Goal: Information Seeking & Learning: Learn about a topic

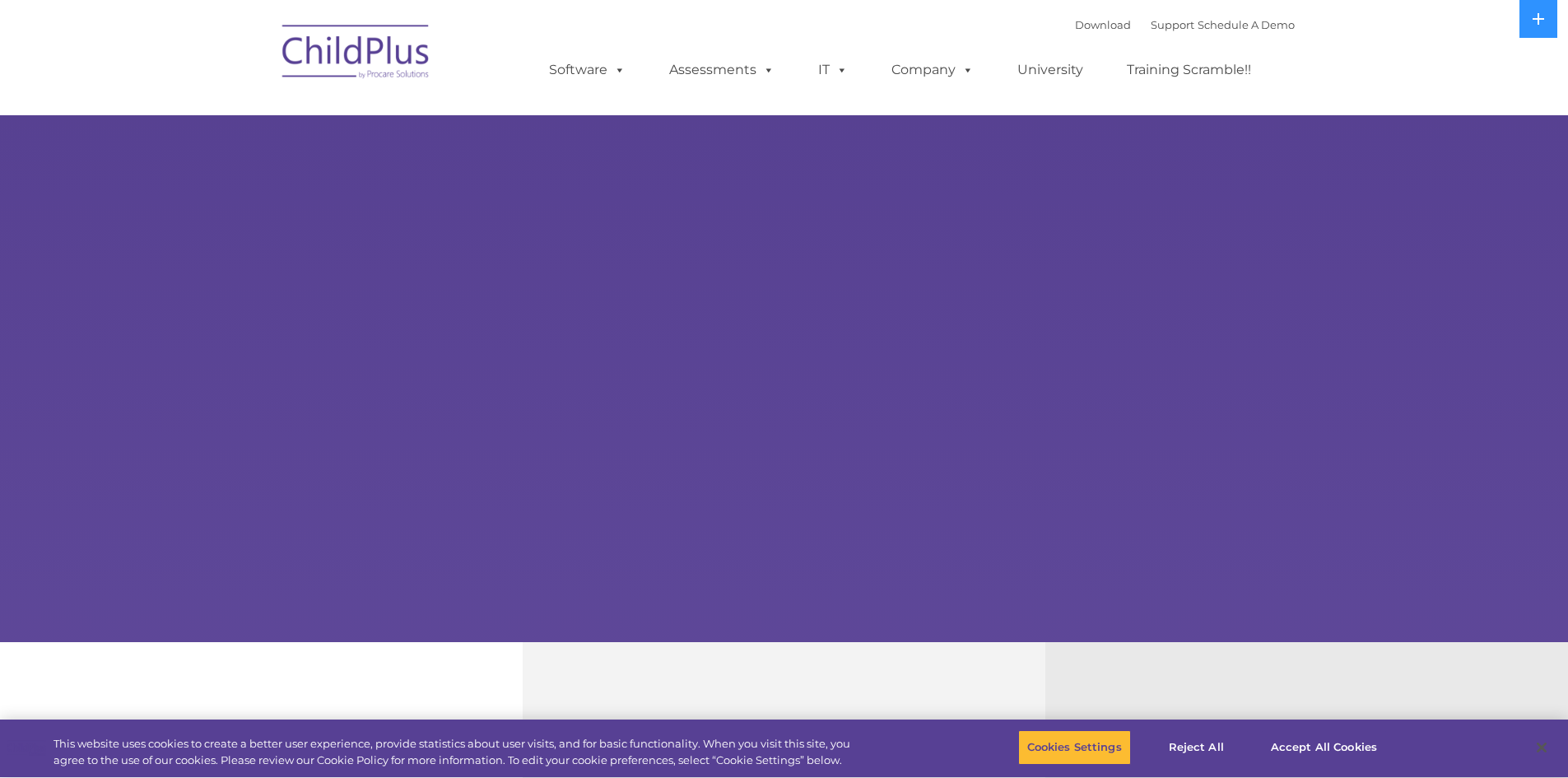
select select "MEDIUM"
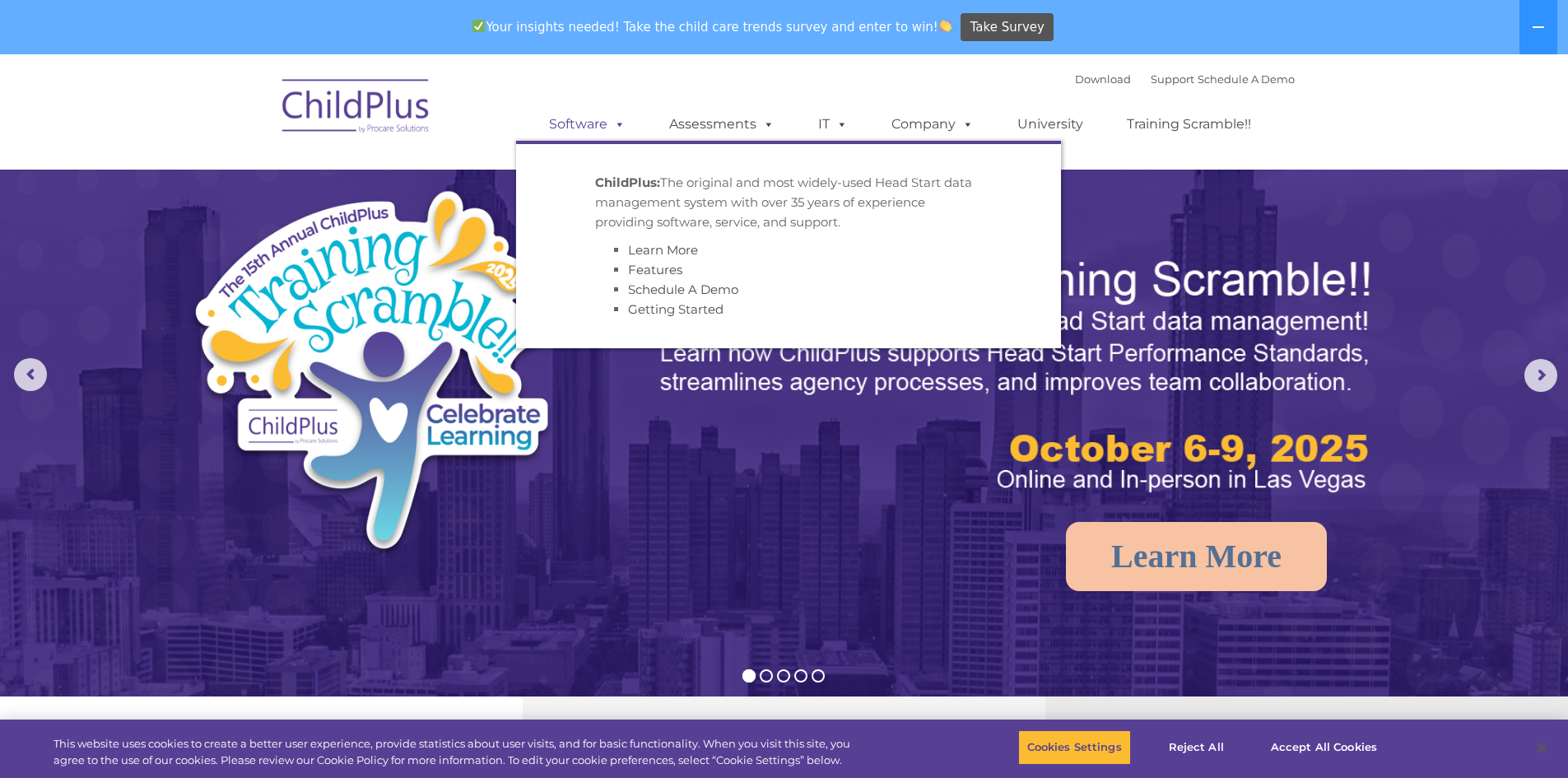
click at [617, 124] on span at bounding box center [616, 124] width 18 height 16
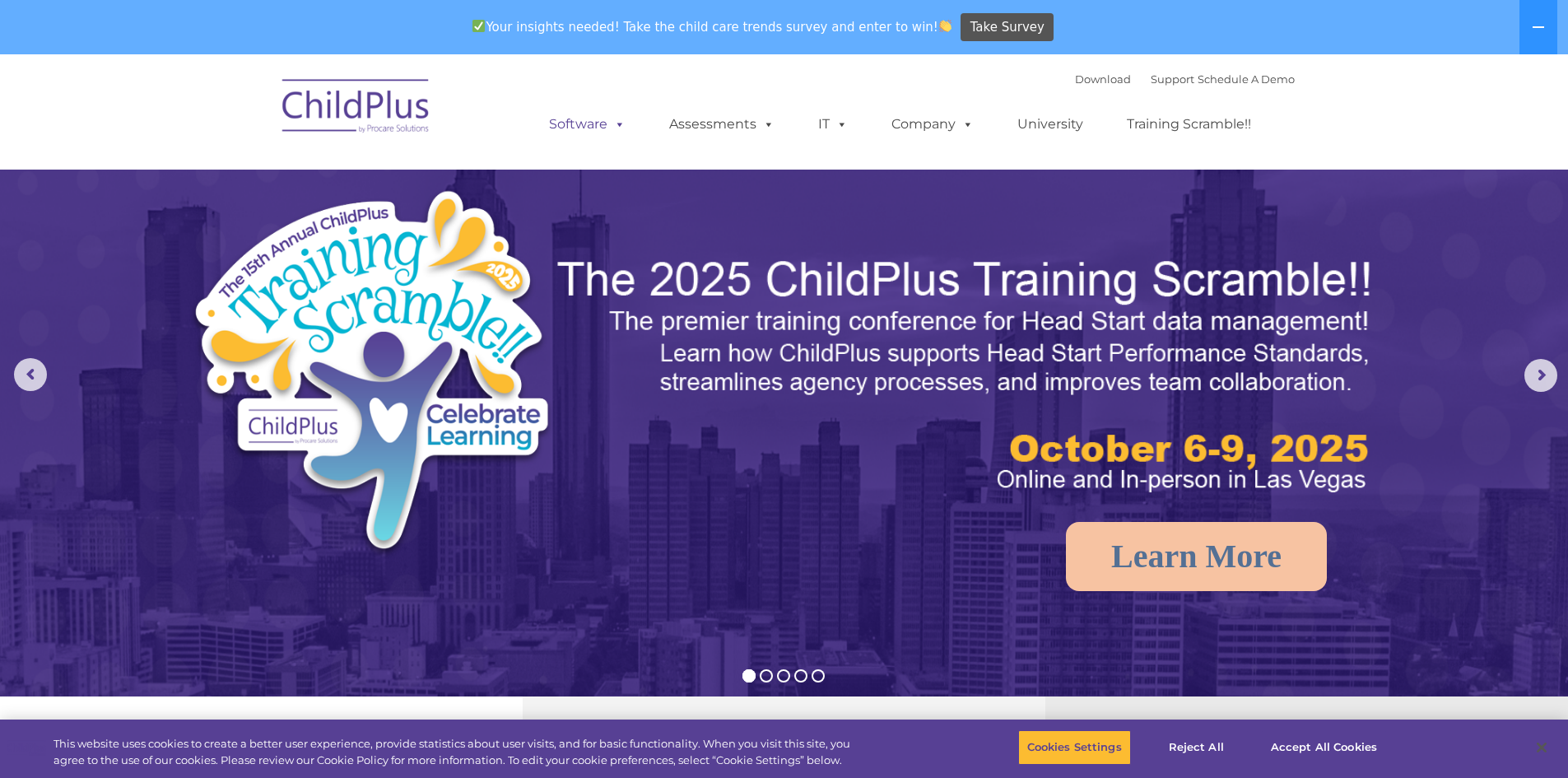
click at [617, 124] on span at bounding box center [616, 124] width 18 height 16
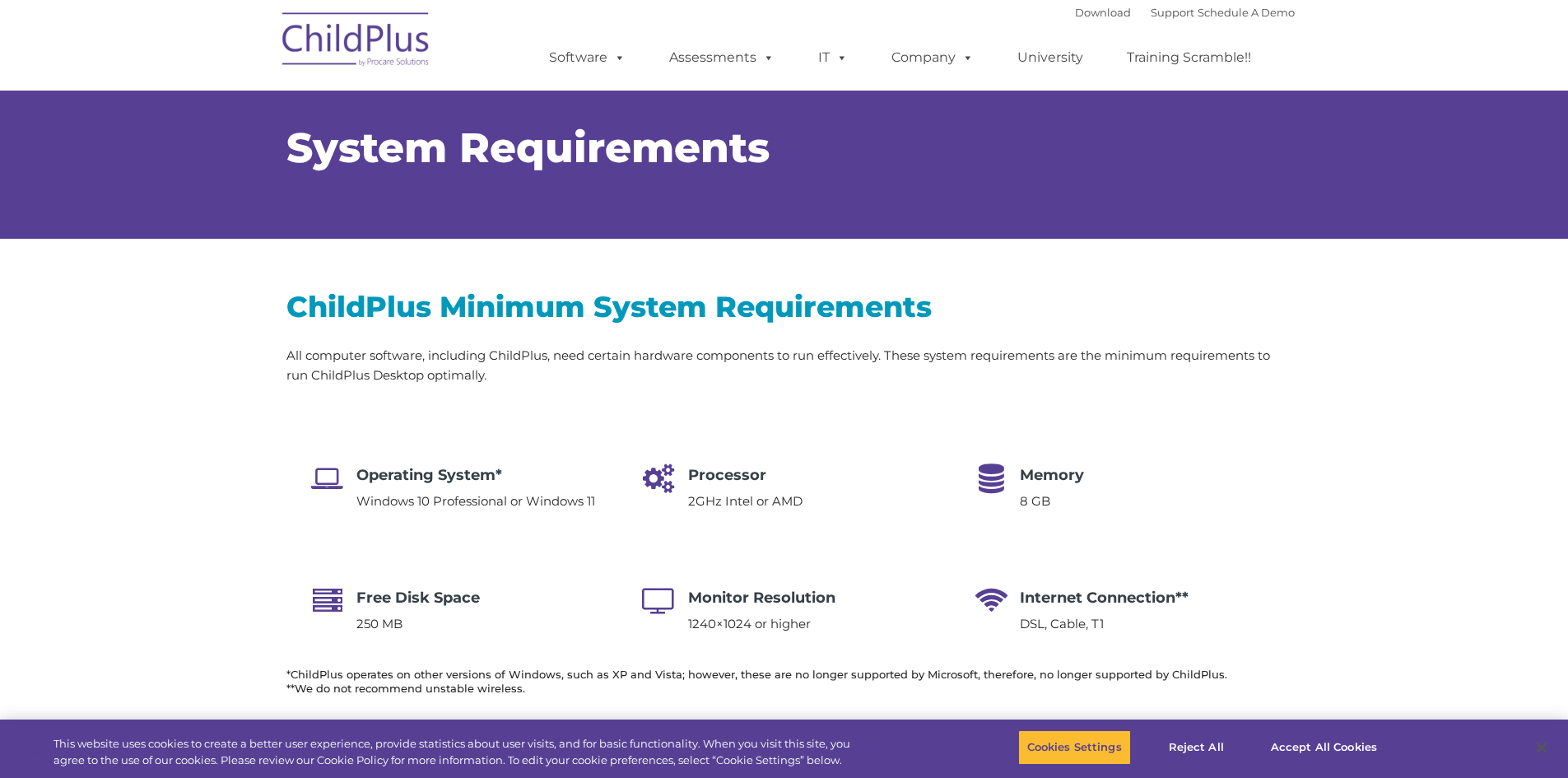
select select "MEDIUM"
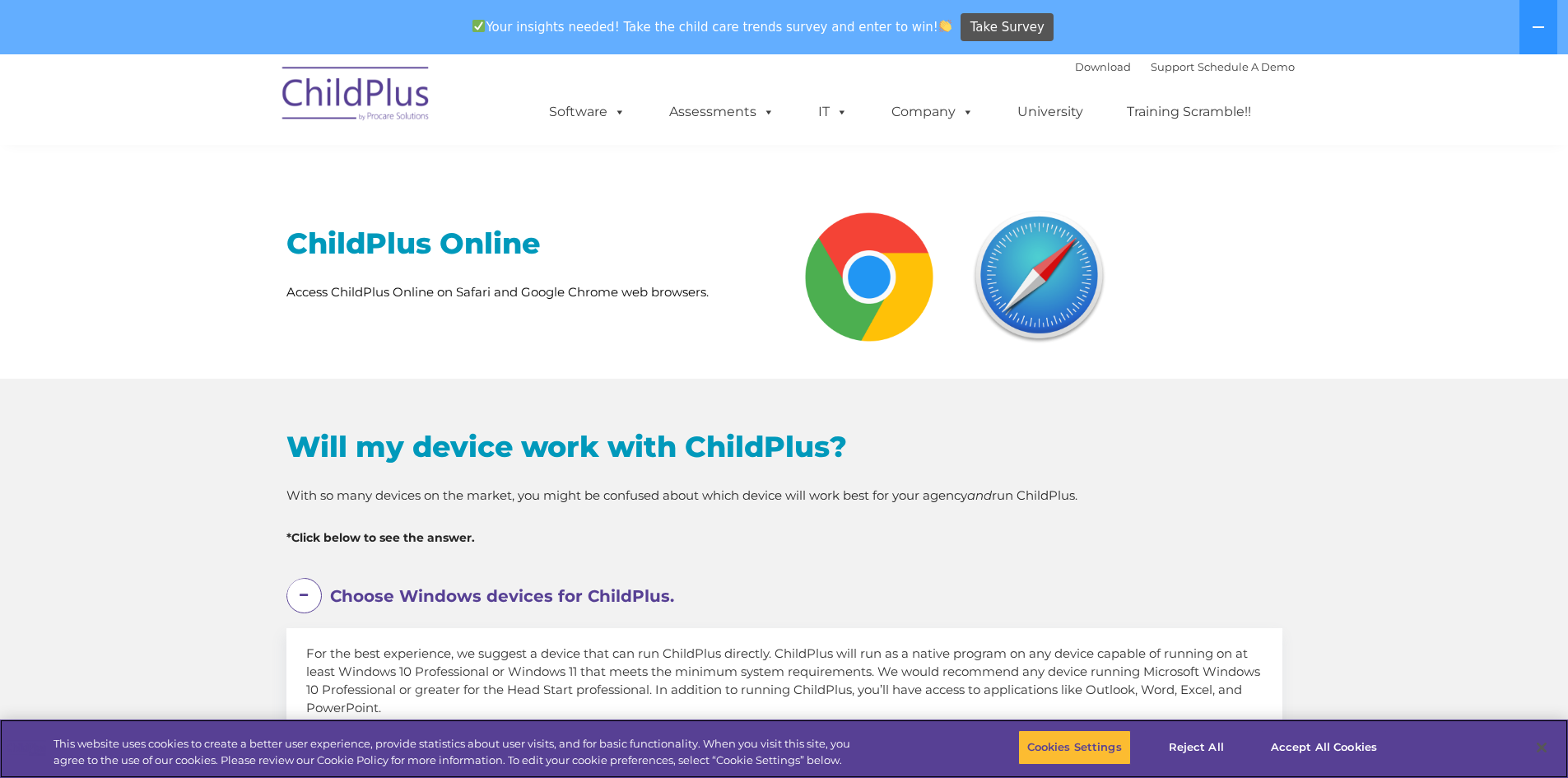
scroll to position [597, 0]
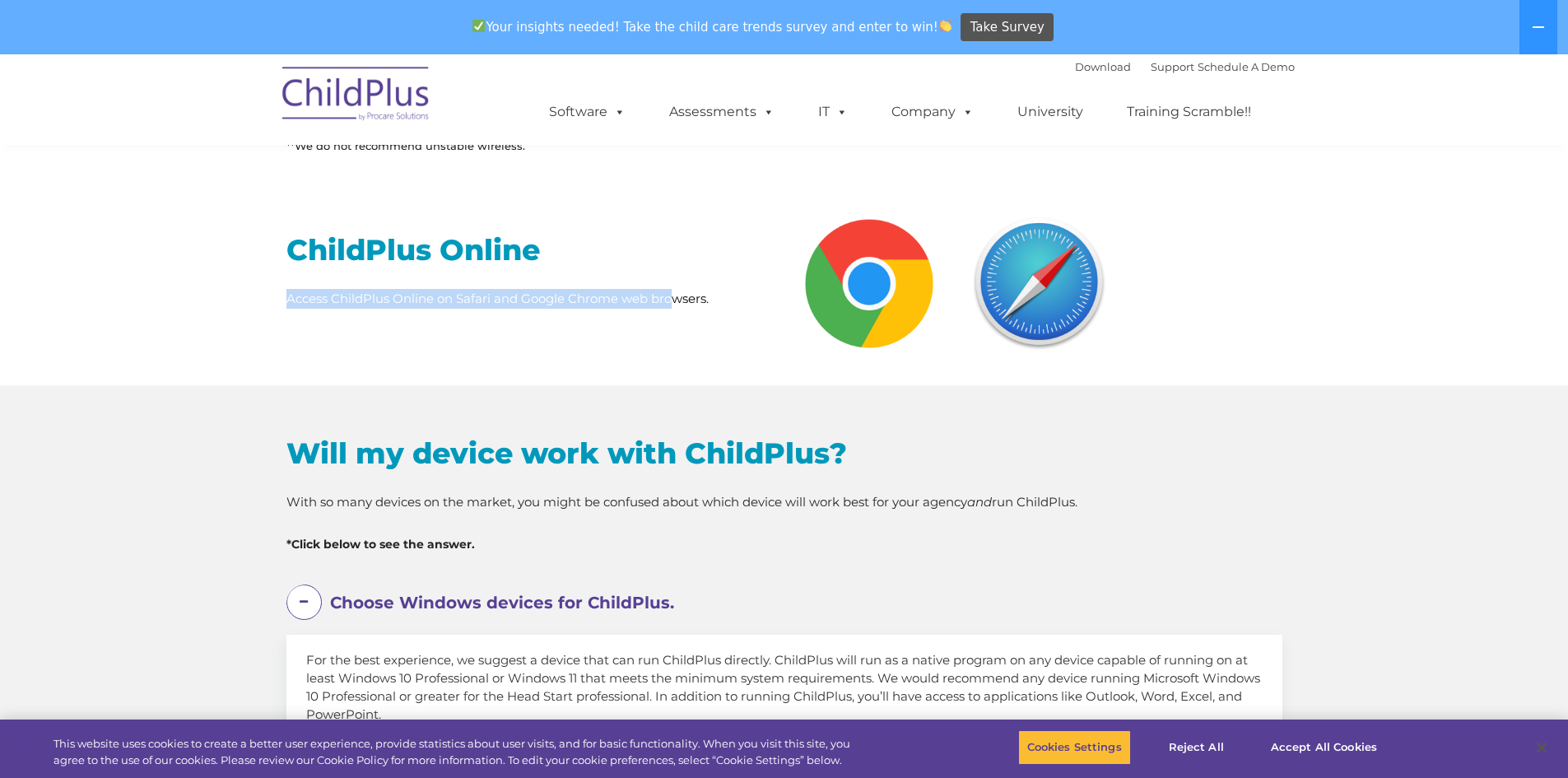
drag, startPoint x: 288, startPoint y: 305, endPoint x: 676, endPoint y: 326, distance: 388.6
click at [675, 326] on div "ChildPlus Online Access ChildPlus Online on Safari and Google Chrome web browse…" at bounding box center [529, 259] width 510 height 156
click at [676, 326] on div "ChildPlus Online Access ChildPlus Online on Safari and Google Chrome web browse…" at bounding box center [529, 259] width 510 height 156
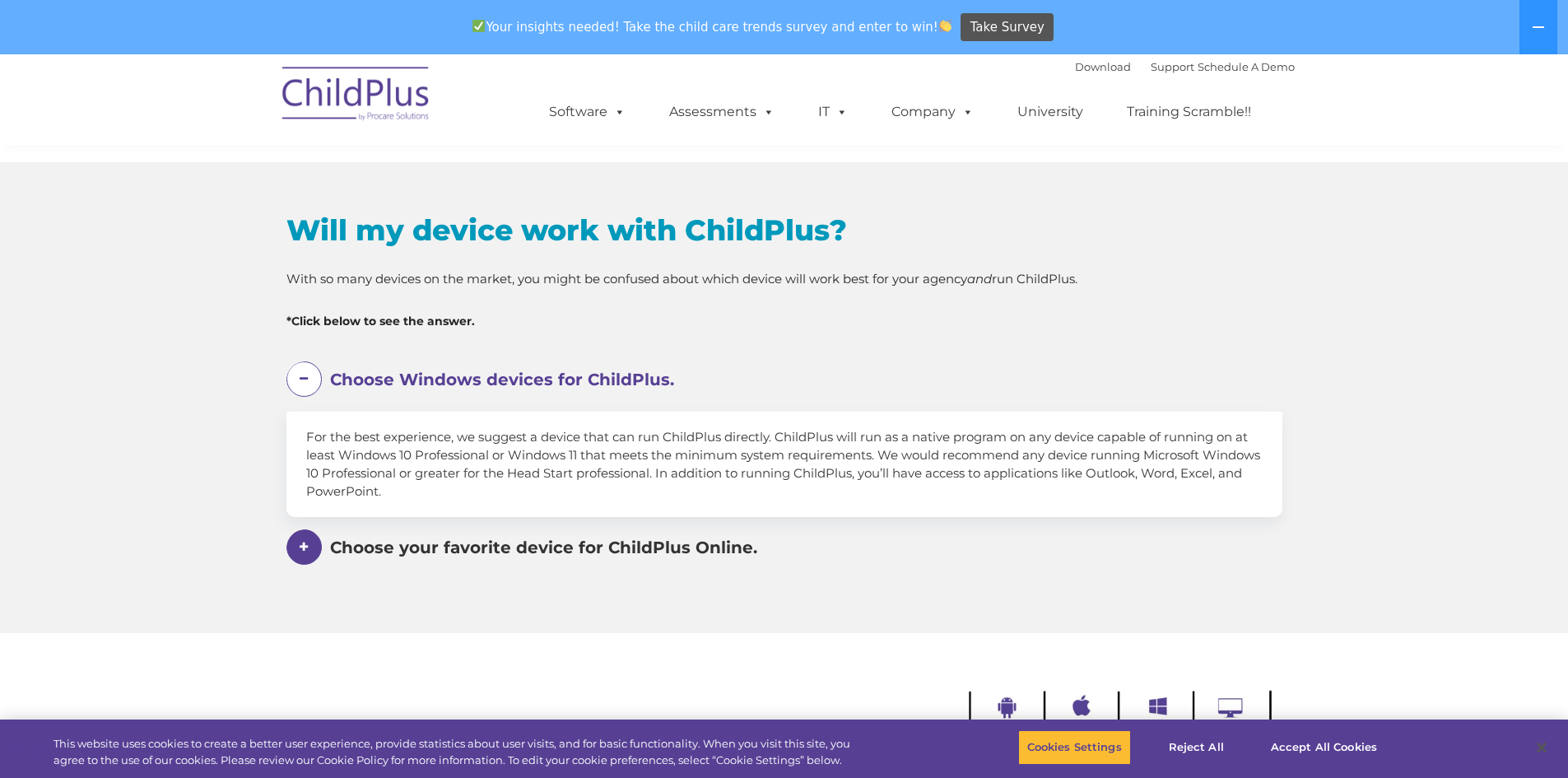
scroll to position [810, 0]
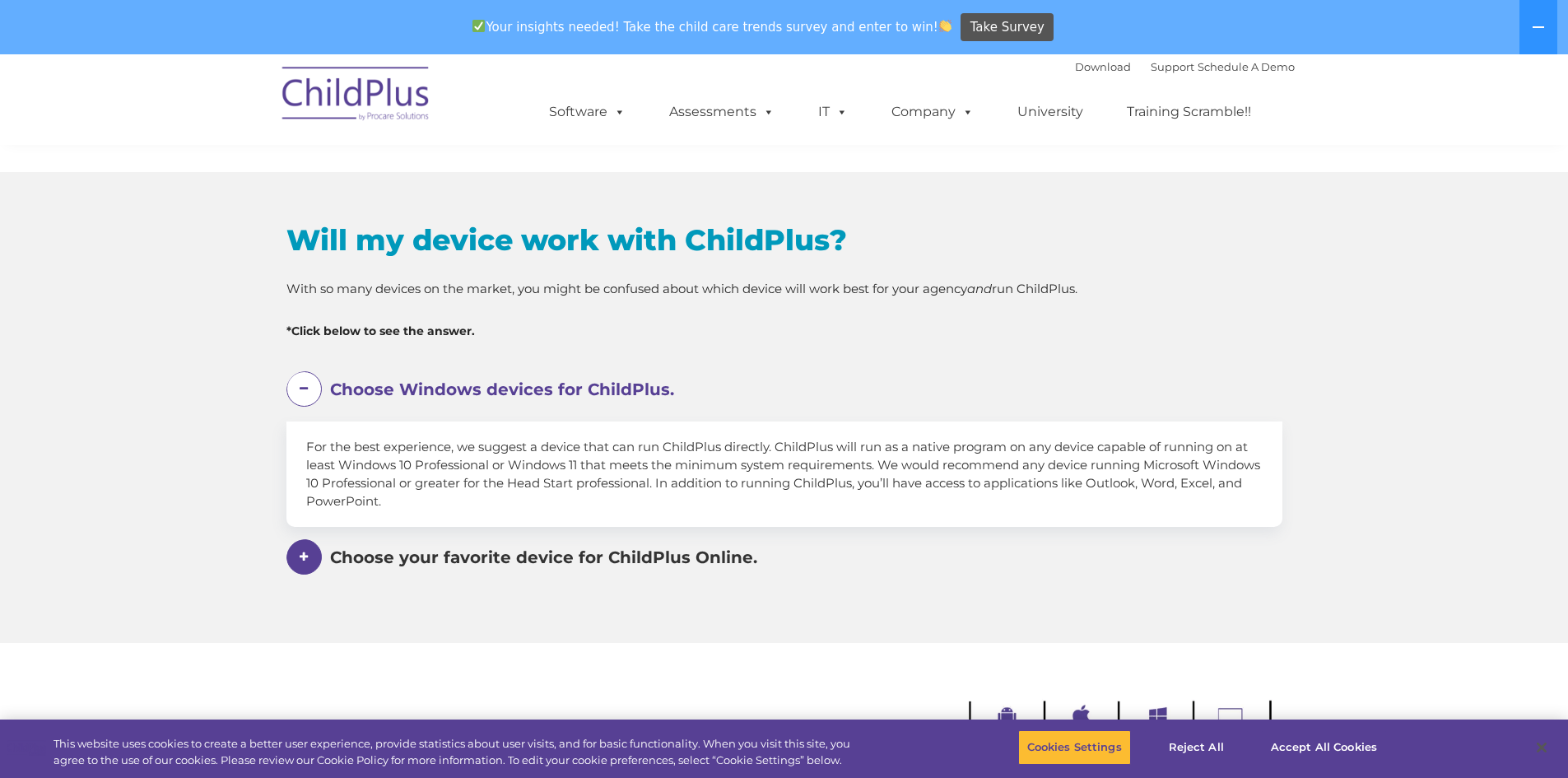
drag, startPoint x: 319, startPoint y: 442, endPoint x: 481, endPoint y: 503, distance: 173.1
click at [481, 503] on div "For the best experience, we suggest a device that can run ChildPlus directly. C…" at bounding box center [785, 474] width 996 height 106
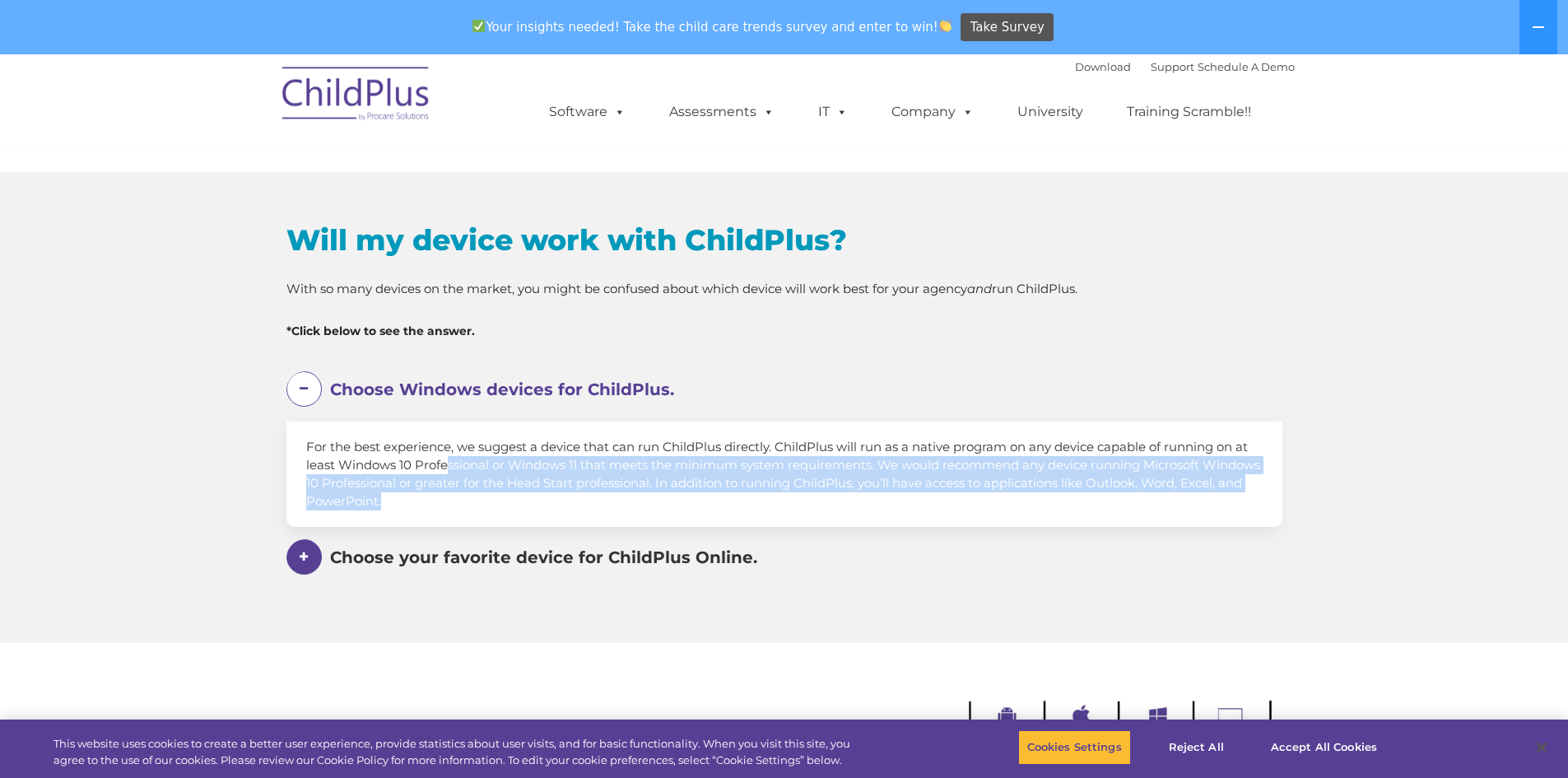
drag, startPoint x: 481, startPoint y: 503, endPoint x: 422, endPoint y: 455, distance: 76.1
click at [442, 455] on div "For the best experience, we suggest a device that can run ChildPlus directly. C…" at bounding box center [785, 474] width 996 height 106
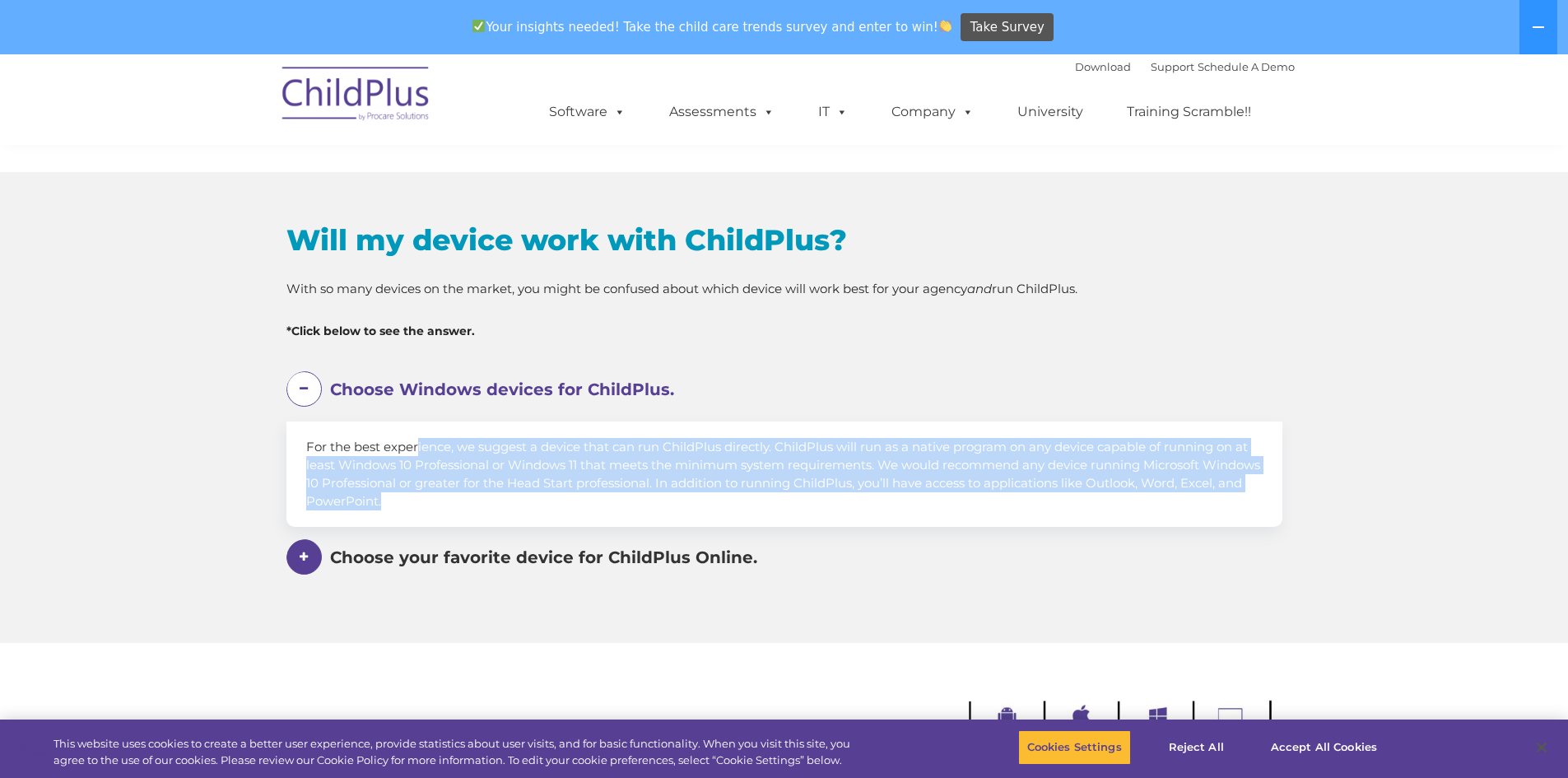
click at [391, 455] on div "For the best experience, we suggest a device that can run ChildPlus directly. C…" at bounding box center [785, 474] width 996 height 106
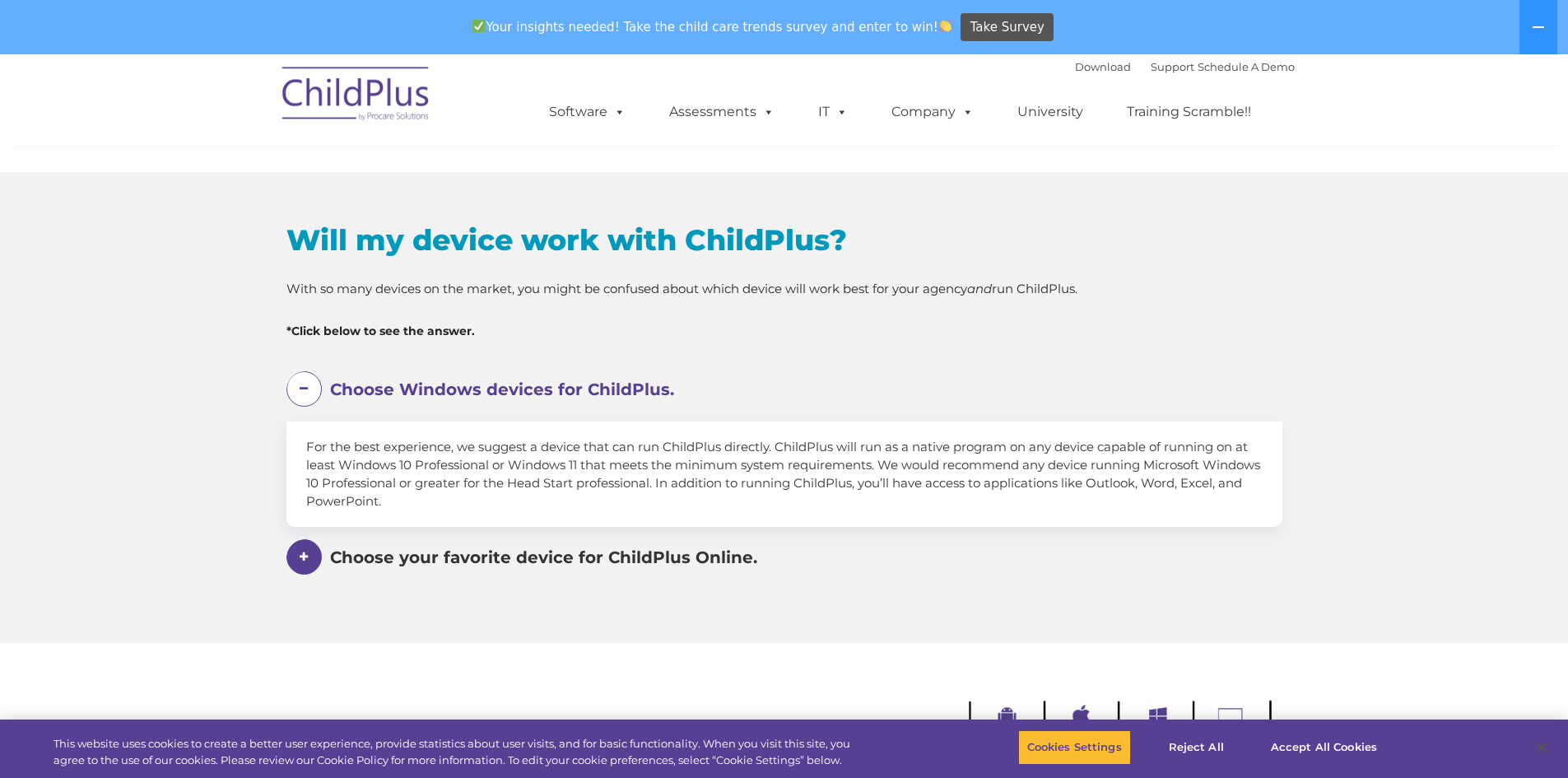
drag, startPoint x: 340, startPoint y: 444, endPoint x: 514, endPoint y: 498, distance: 182.2
click at [514, 498] on div "For the best experience, we suggest a device that can run ChildPlus directly. C…" at bounding box center [785, 474] width 996 height 106
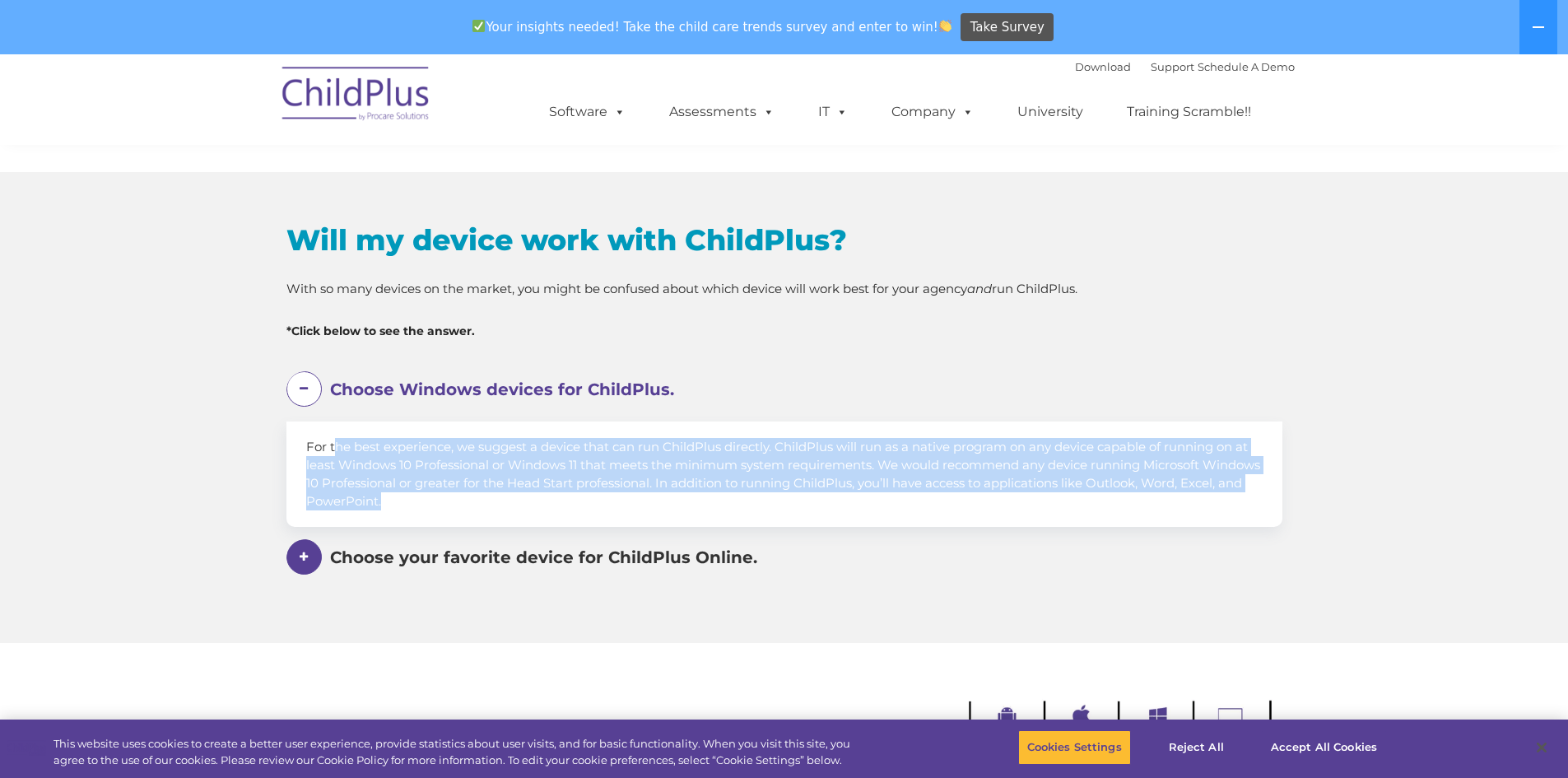
drag, startPoint x: 514, startPoint y: 498, endPoint x: 288, endPoint y: 445, distance: 232.1
click at [288, 445] on div "For the best experience, we suggest a device that can run ChildPlus directly. C…" at bounding box center [785, 474] width 996 height 106
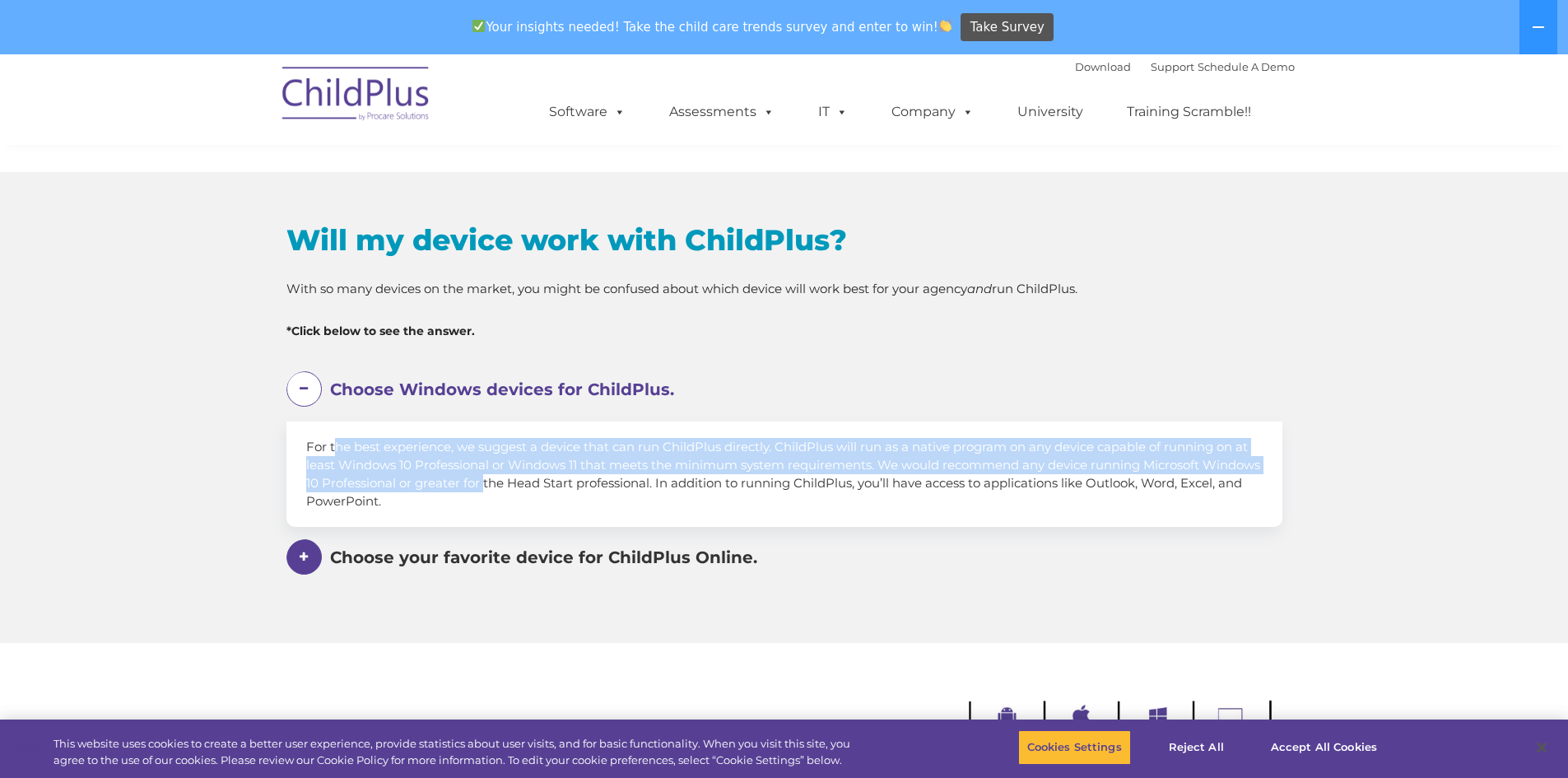
drag, startPoint x: 288, startPoint y: 445, endPoint x: 496, endPoint y: 488, distance: 212.4
click at [496, 488] on div "For the best experience, we suggest a device that can run ChildPlus directly. C…" at bounding box center [785, 474] width 996 height 106
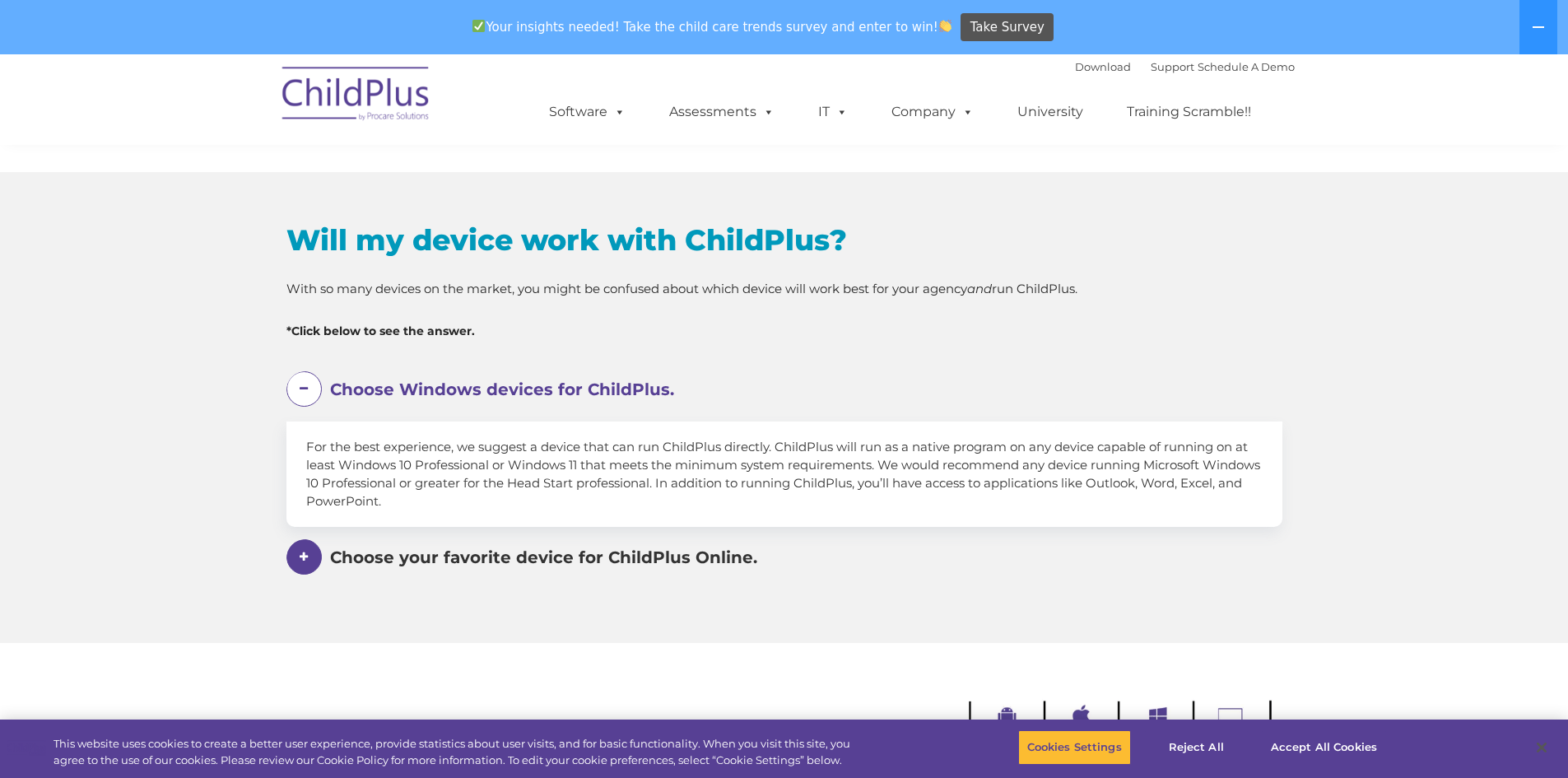
click at [500, 494] on div "For the best experience, we suggest a device that can run ChildPlus directly. C…" at bounding box center [785, 474] width 996 height 106
drag, startPoint x: 449, startPoint y: 502, endPoint x: 293, endPoint y: 449, distance: 164.8
click at [293, 449] on div "For the best experience, we suggest a device that can run ChildPlus directly. C…" at bounding box center [785, 474] width 996 height 106
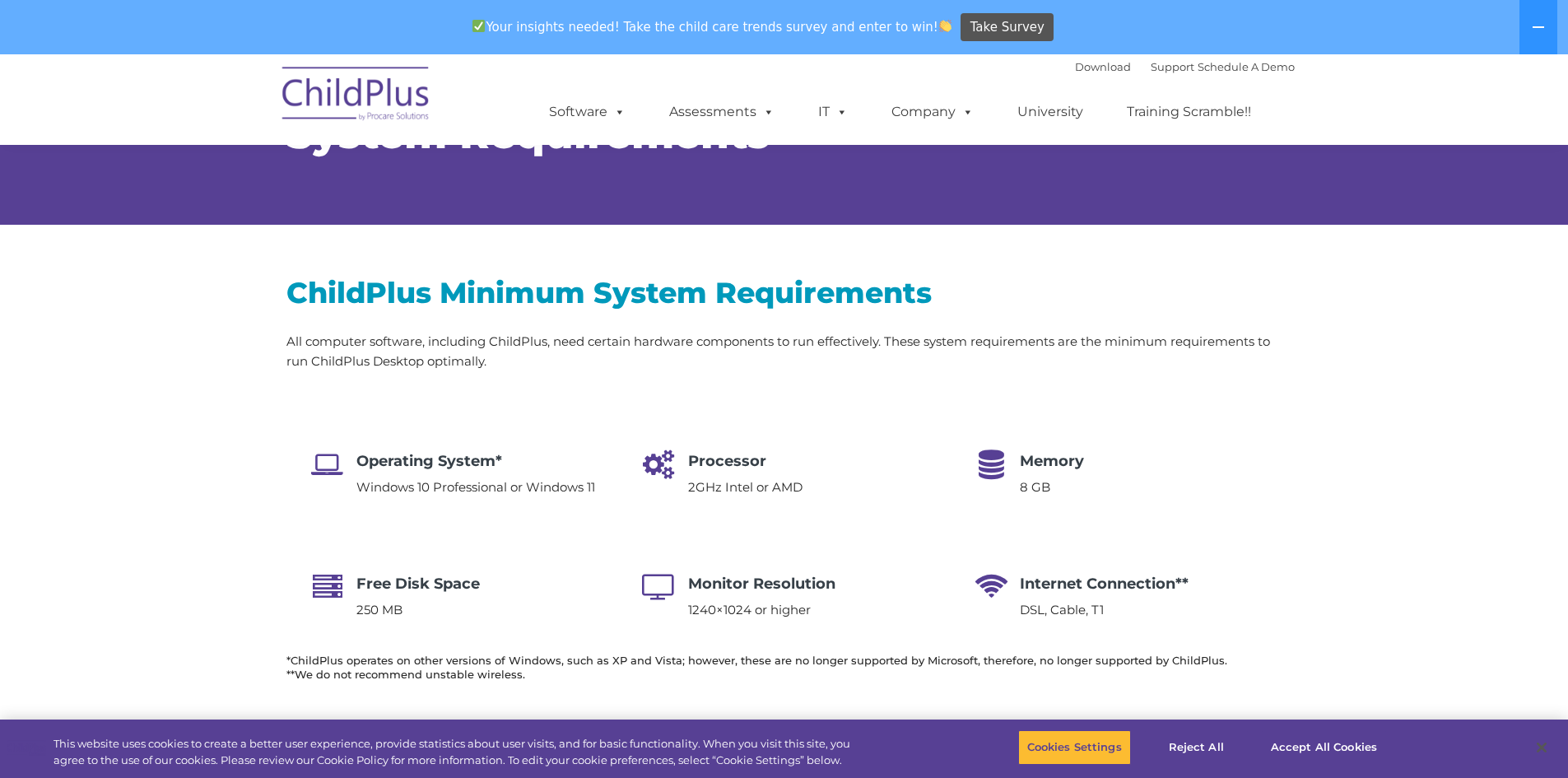
scroll to position [0, 0]
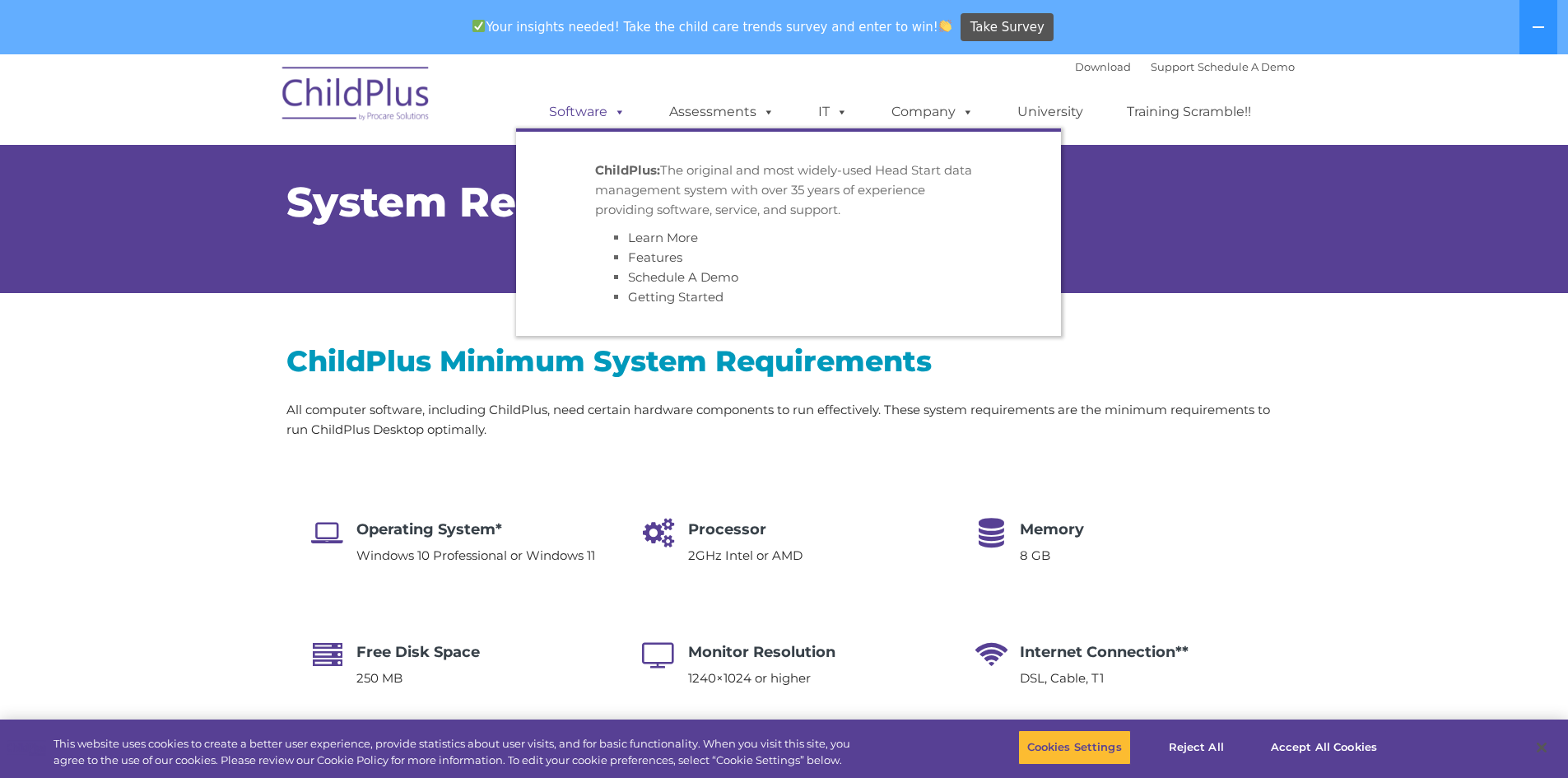
click at [623, 107] on span at bounding box center [616, 111] width 18 height 16
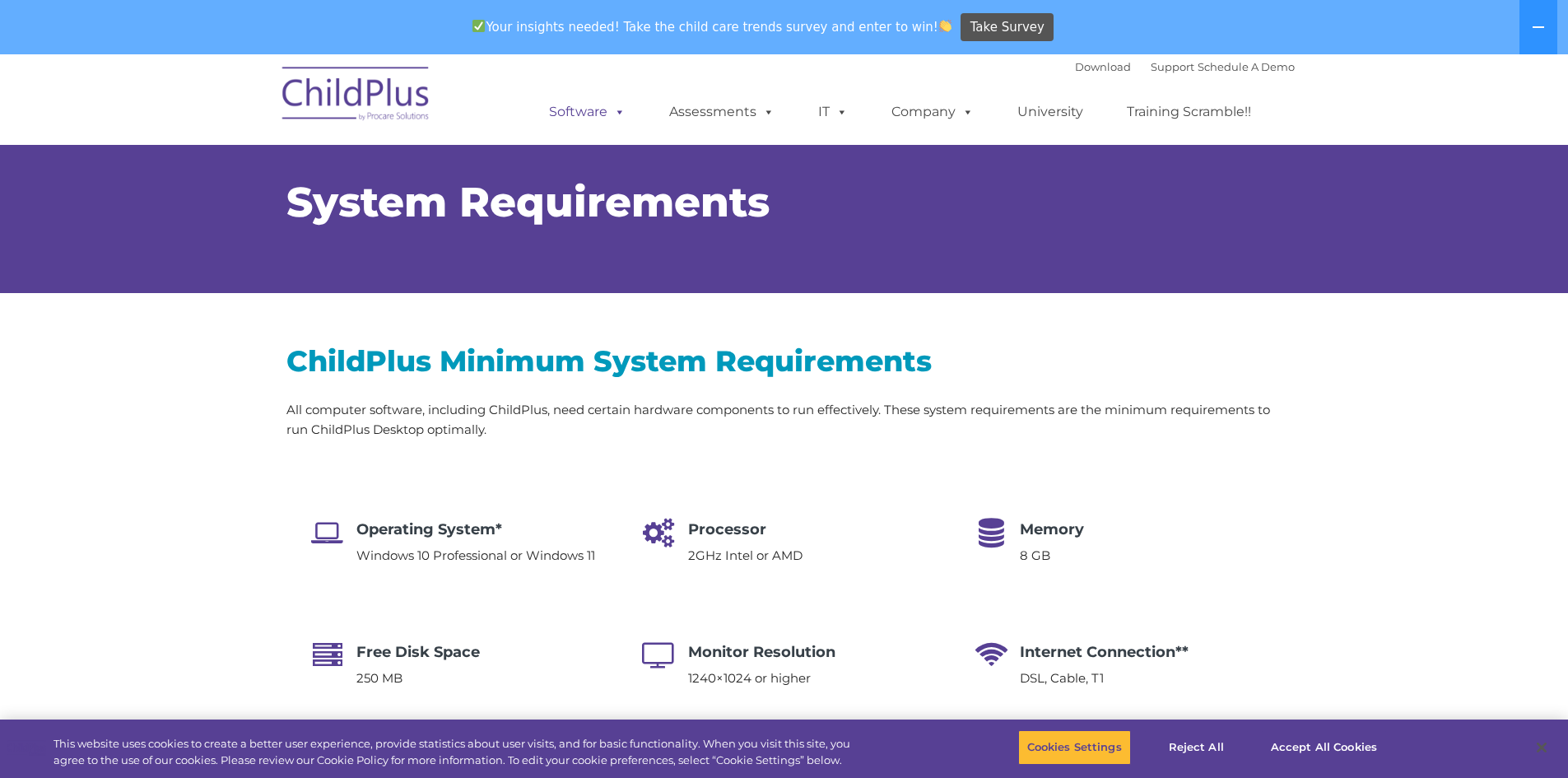
click at [617, 111] on span at bounding box center [616, 111] width 18 height 16
click at [633, 372] on h2 "ChildPlus Minimum System Requirements" at bounding box center [785, 360] width 996 height 37
click at [840, 108] on span at bounding box center [838, 111] width 18 height 16
click at [841, 113] on span at bounding box center [838, 111] width 18 height 16
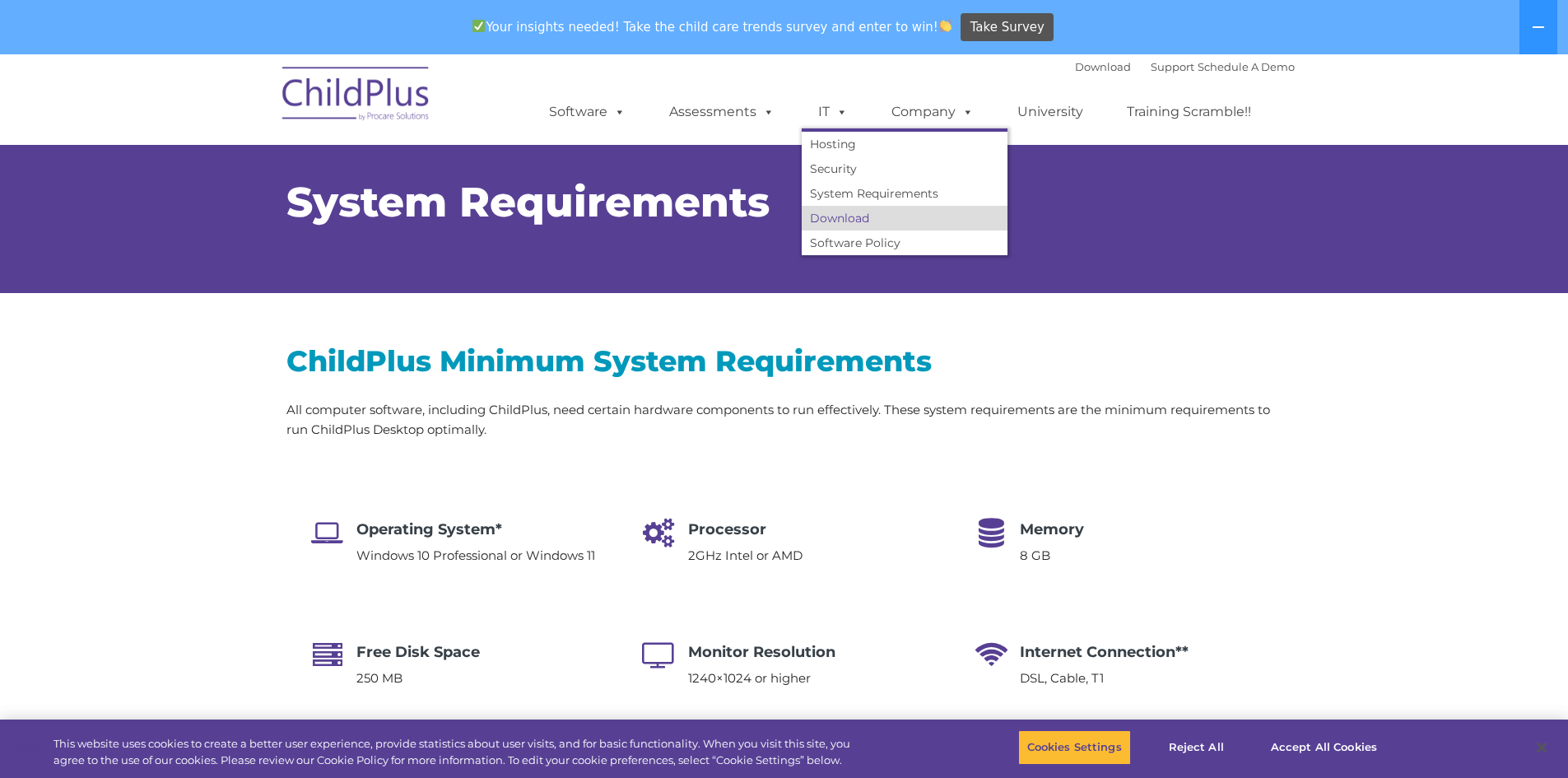
click at [843, 219] on link "Download" at bounding box center [905, 218] width 206 height 25
